Goal: Check status: Check status

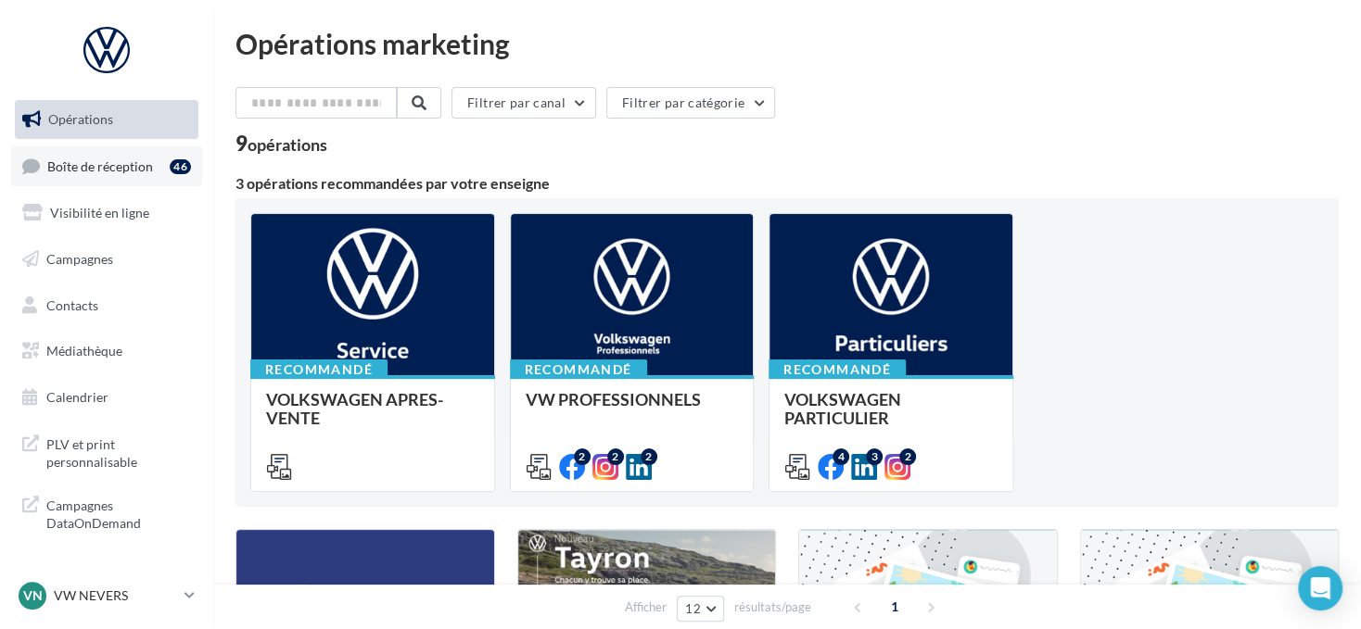
click at [175, 169] on div "46" at bounding box center [180, 166] width 21 height 15
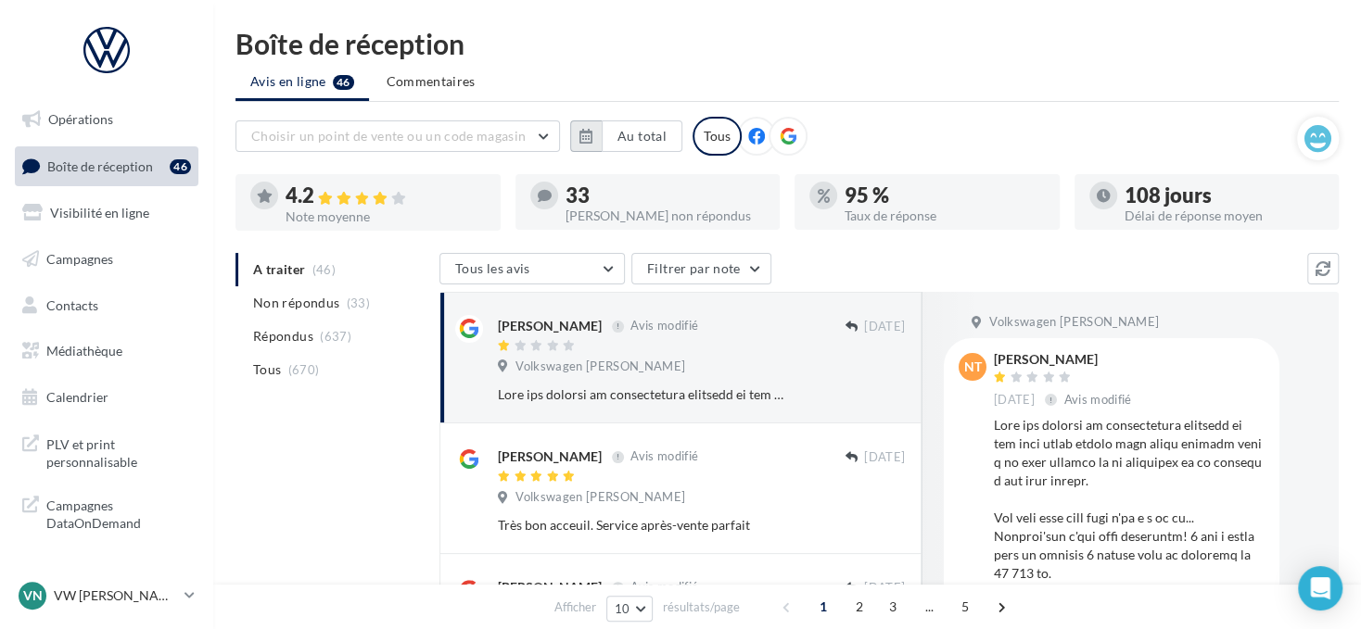
click at [580, 131] on icon "button" at bounding box center [585, 136] width 13 height 15
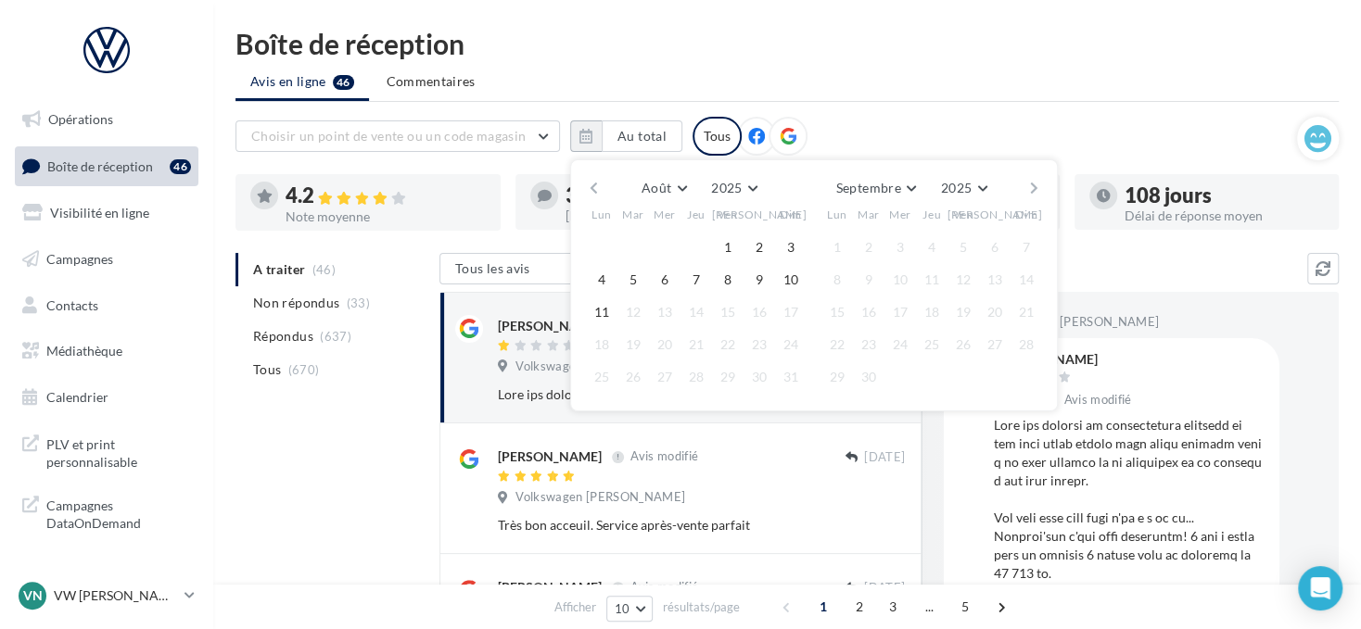
click at [602, 184] on div "Août [PERSON_NAME] Mars [PERSON_NAME] Juin Juillet Août Septembre Octobre Novem…" at bounding box center [814, 188] width 424 height 26
click at [599, 184] on button "button" at bounding box center [594, 188] width 16 height 26
click at [628, 244] on button "1" at bounding box center [633, 248] width 28 height 28
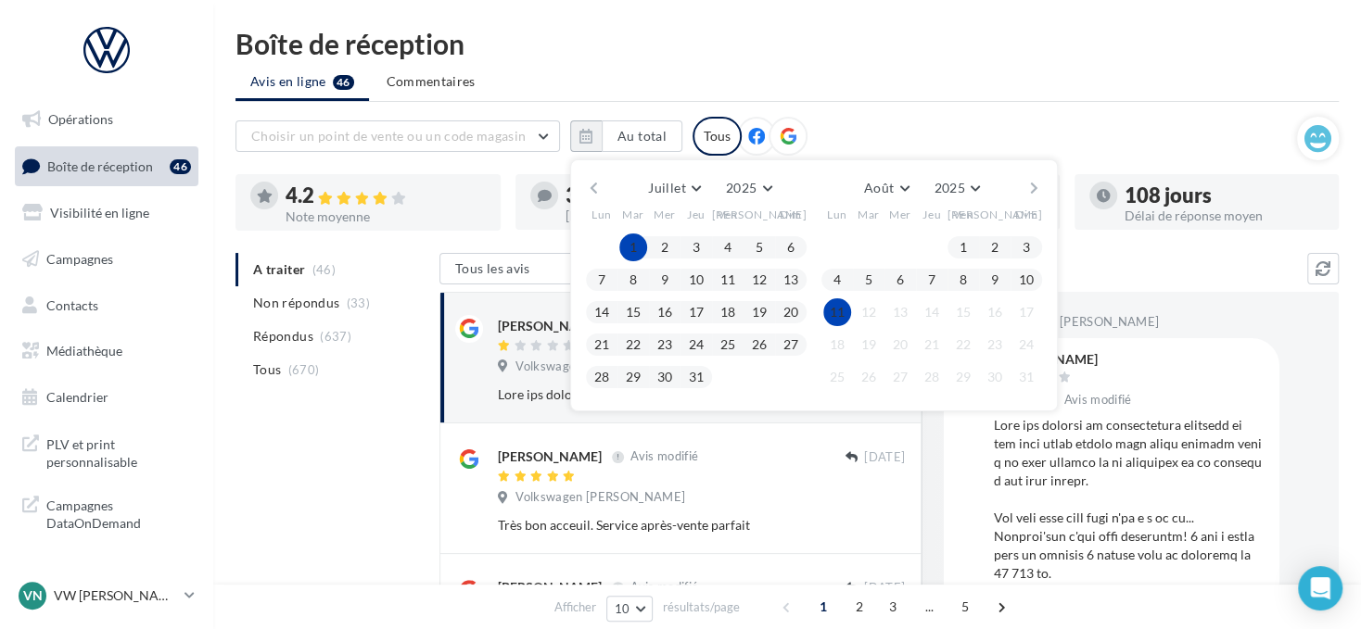
click at [831, 310] on button "11" at bounding box center [837, 312] width 28 height 28
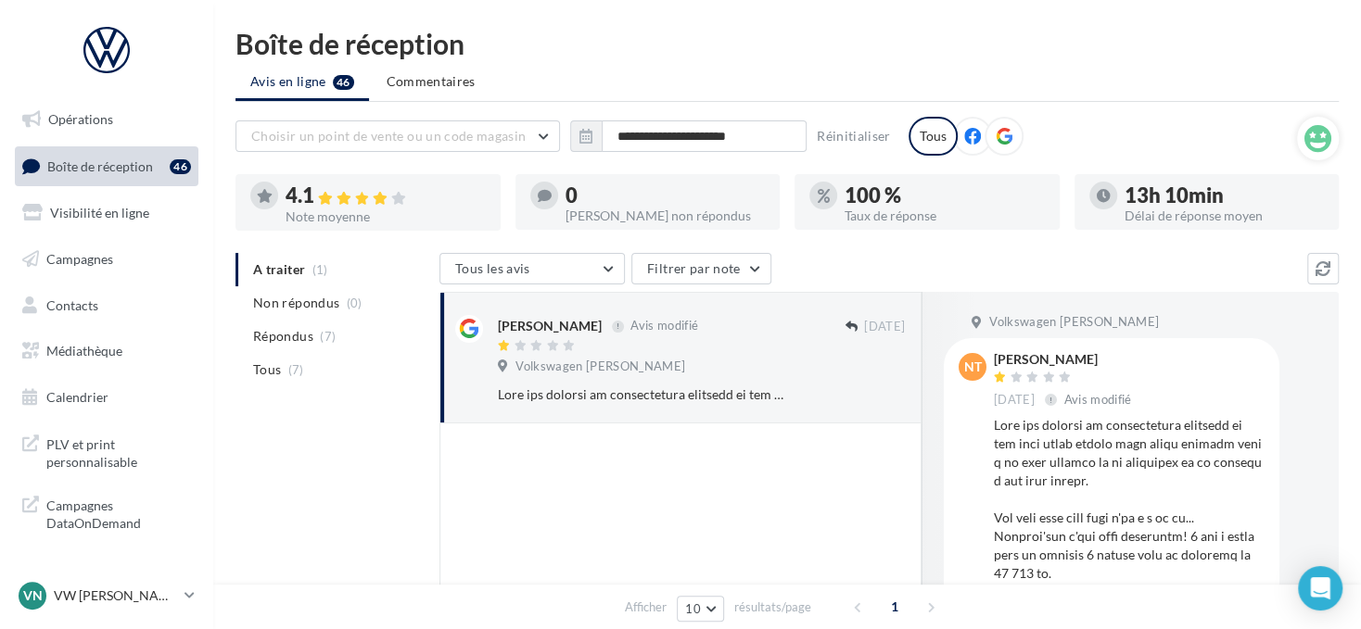
click at [1003, 136] on icon at bounding box center [1003, 136] width 17 height 17
click at [160, 595] on p "VW [PERSON_NAME]" at bounding box center [115, 596] width 123 height 19
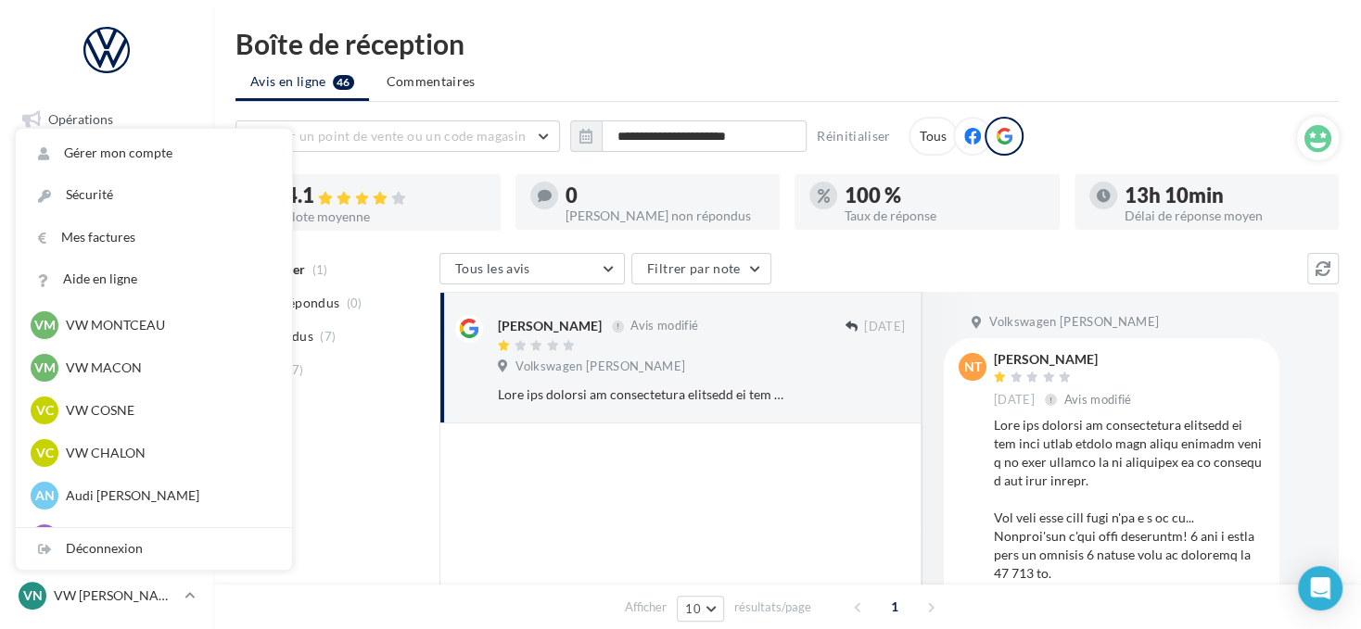
scroll to position [741, 0]
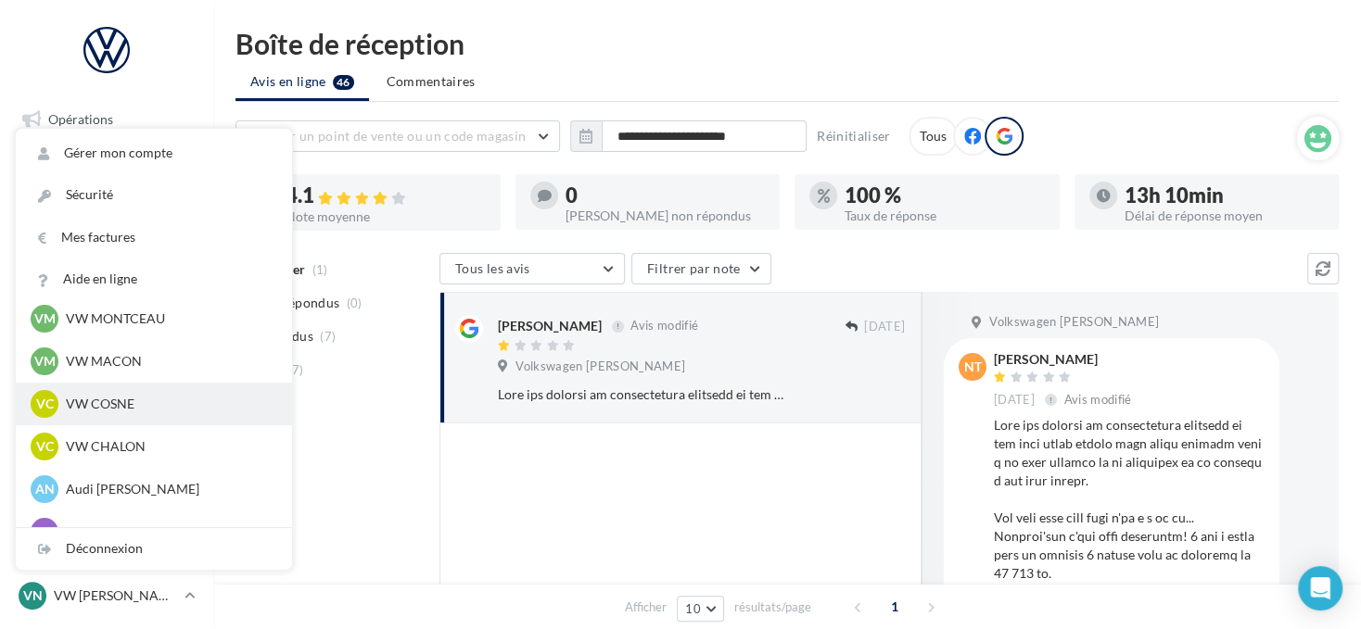
click at [171, 387] on div "VC VW COSNE vw-cos-dup" at bounding box center [154, 404] width 276 height 43
click at [135, 403] on p "VW COSNE" at bounding box center [168, 404] width 204 height 19
